Goal: Obtain resource: Download file/media

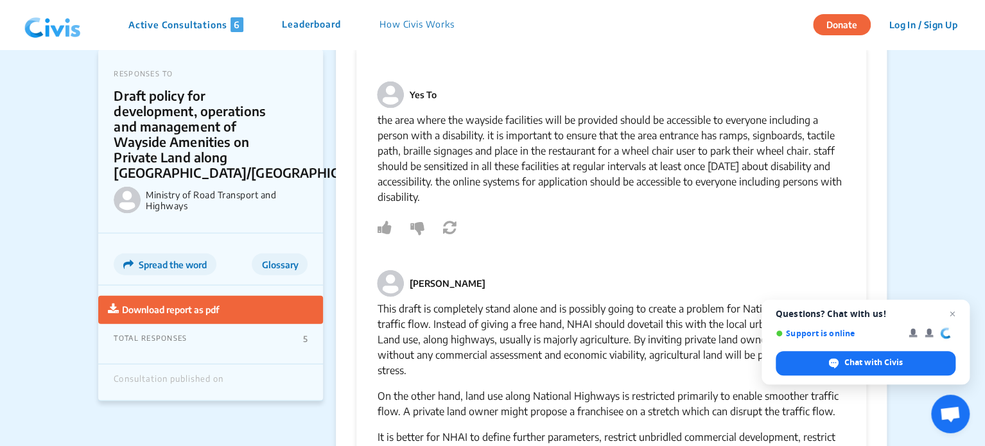
scroll to position [1284, 0]
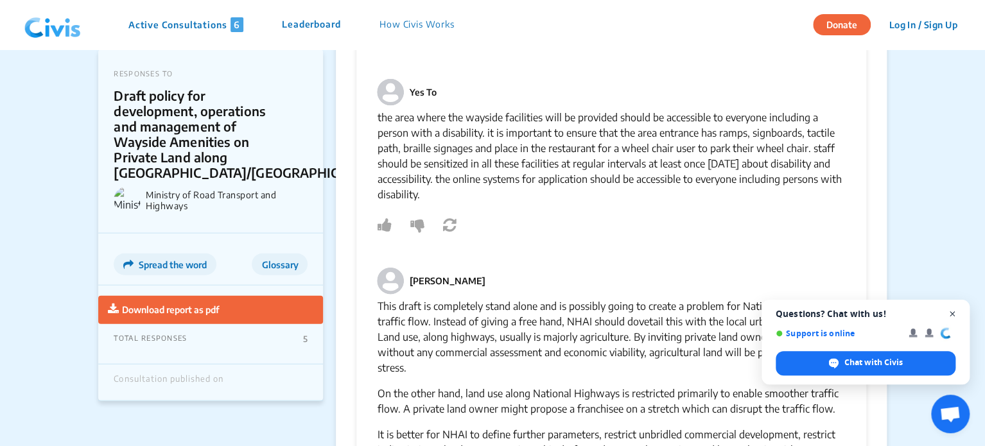
click at [951, 313] on span "Open chat" at bounding box center [953, 314] width 16 height 16
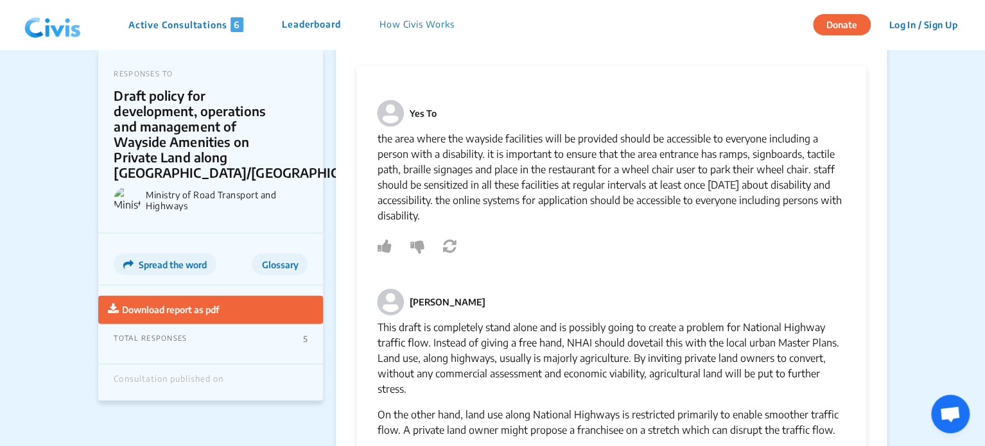
scroll to position [1413, 0]
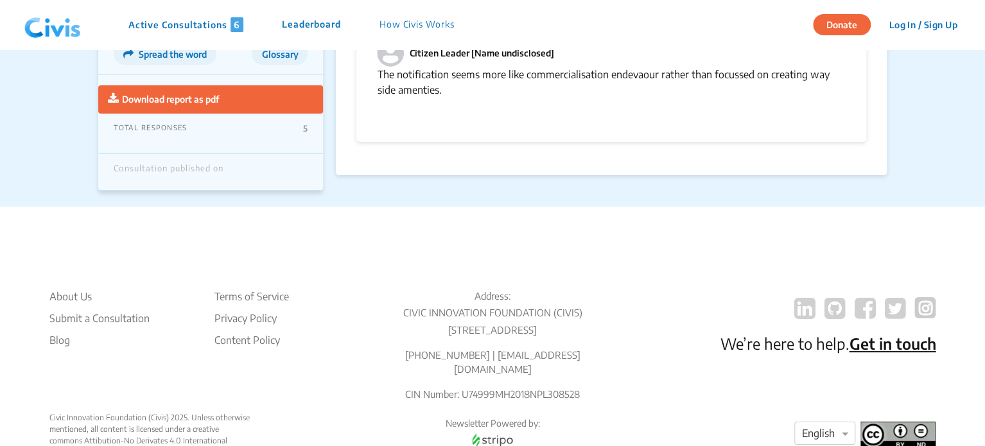
scroll to position [2214, 0]
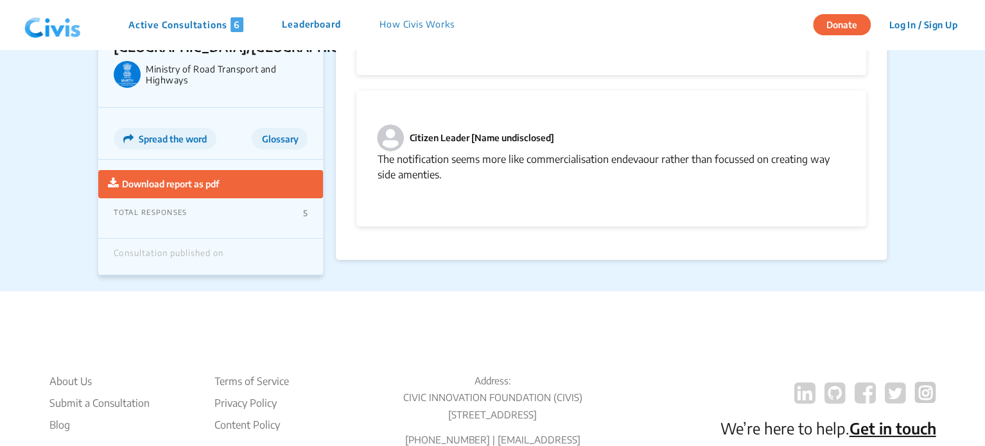
click at [191, 184] on span "Download report as pdf" at bounding box center [170, 184] width 97 height 11
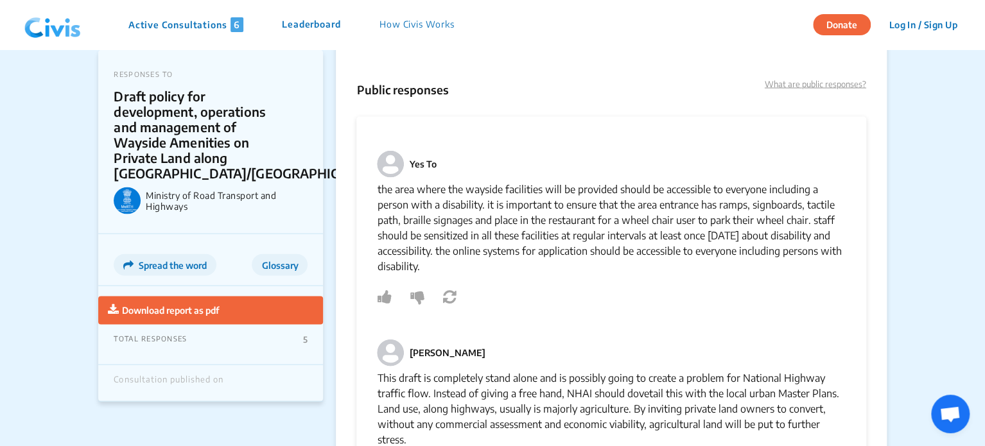
scroll to position [1220, 0]
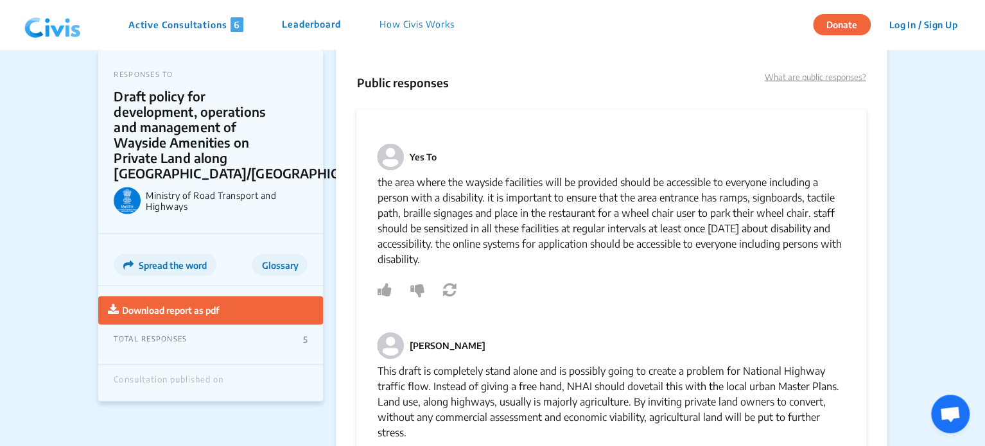
drag, startPoint x: 486, startPoint y: 262, endPoint x: 373, endPoint y: 185, distance: 136.3
click at [373, 185] on div "Yes To the area where the wayside facilities will be provided should be accessi…" at bounding box center [610, 357] width 509 height 496
copy p "the area where the wayside facilities will be provided should be accessible to …"
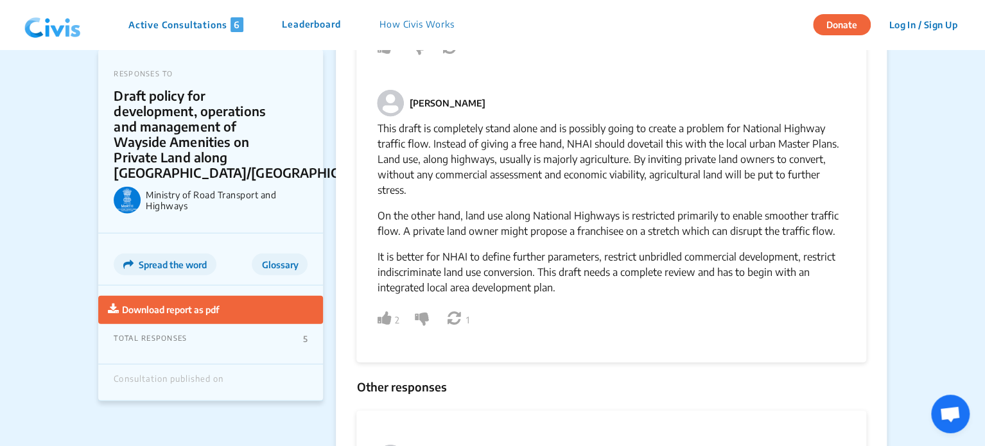
scroll to position [1477, 0]
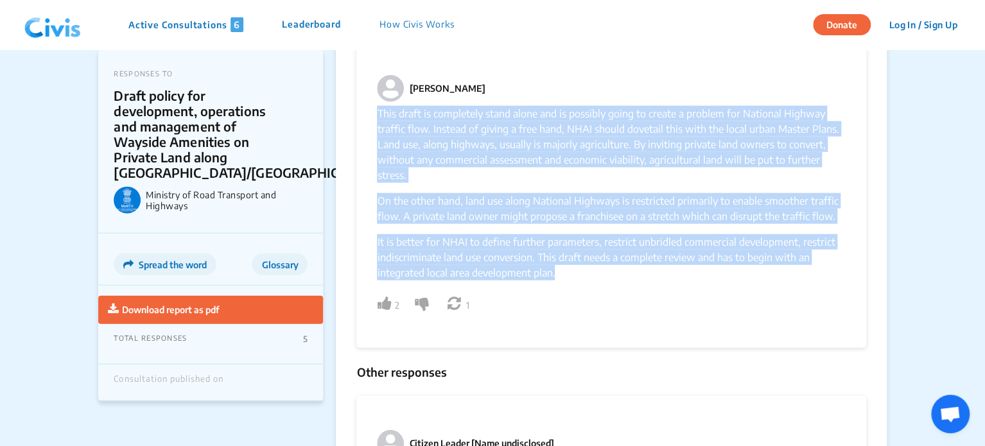
drag, startPoint x: 373, startPoint y: 107, endPoint x: 588, endPoint y: 273, distance: 271.4
click at [588, 273] on div "Yes To the area where the wayside facilities will be provided should be accessi…" at bounding box center [610, 100] width 509 height 496
copy div "This draft is completely stand alone and is possibly going to create a problem …"
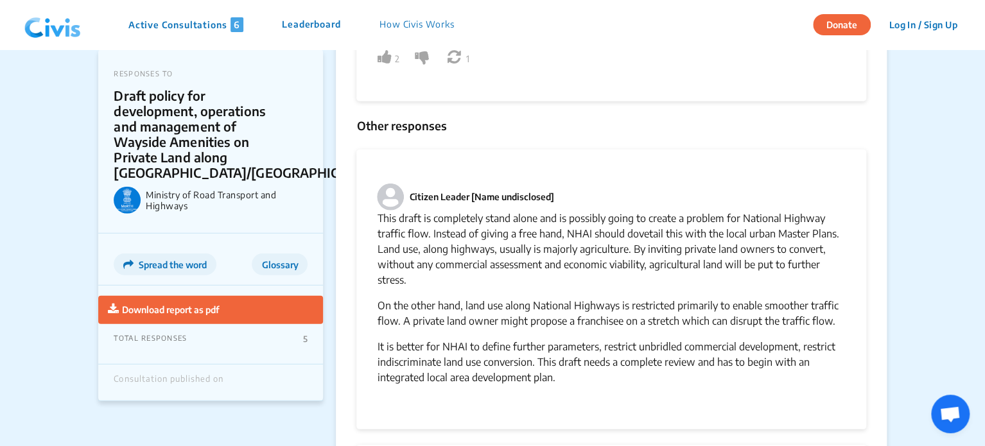
scroll to position [1798, 0]
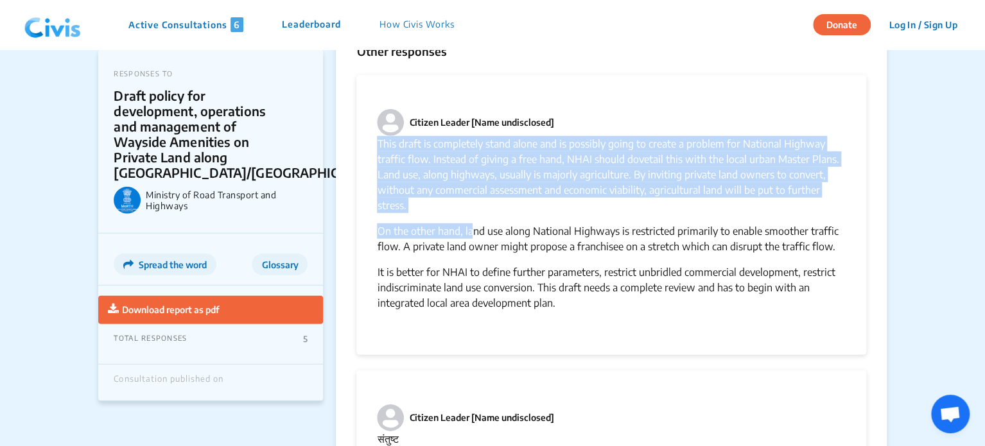
drag, startPoint x: 374, startPoint y: 139, endPoint x: 472, endPoint y: 225, distance: 130.1
click at [472, 225] on div "Citizen Leader [Name undisclosed] This draft is completely stand alone and is p…" at bounding box center [610, 215] width 509 height 280
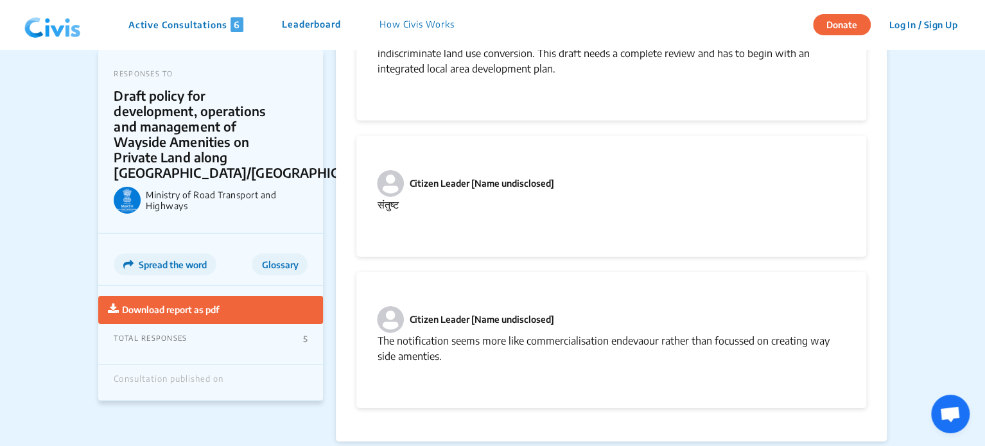
scroll to position [2055, 0]
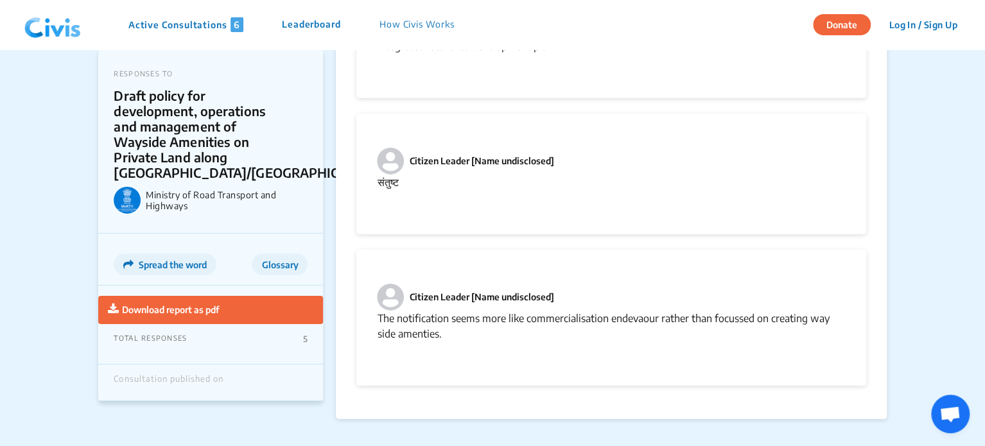
drag, startPoint x: 450, startPoint y: 337, endPoint x: 376, endPoint y: 319, distance: 76.0
click at [376, 319] on div "Citizen Leader [Name undisclosed] The notification seems more like commercialis…" at bounding box center [610, 318] width 509 height 136
copy p "The notification seems more like commercialisation endevaour rather than focuss…"
